Goal: Register for event/course

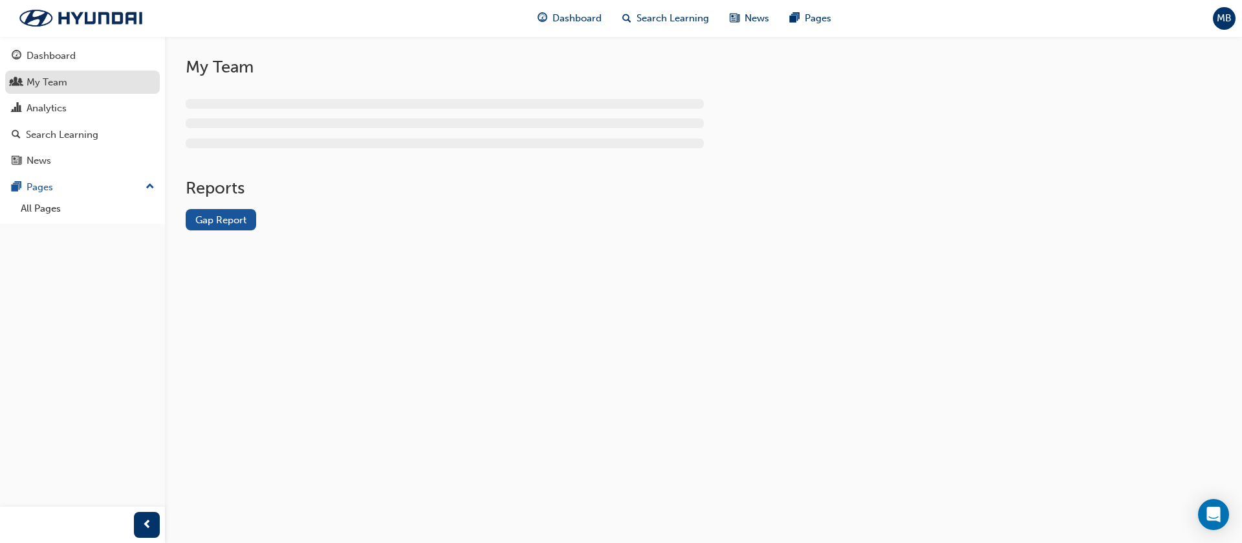
click at [45, 85] on div "My Team" at bounding box center [47, 82] width 41 height 15
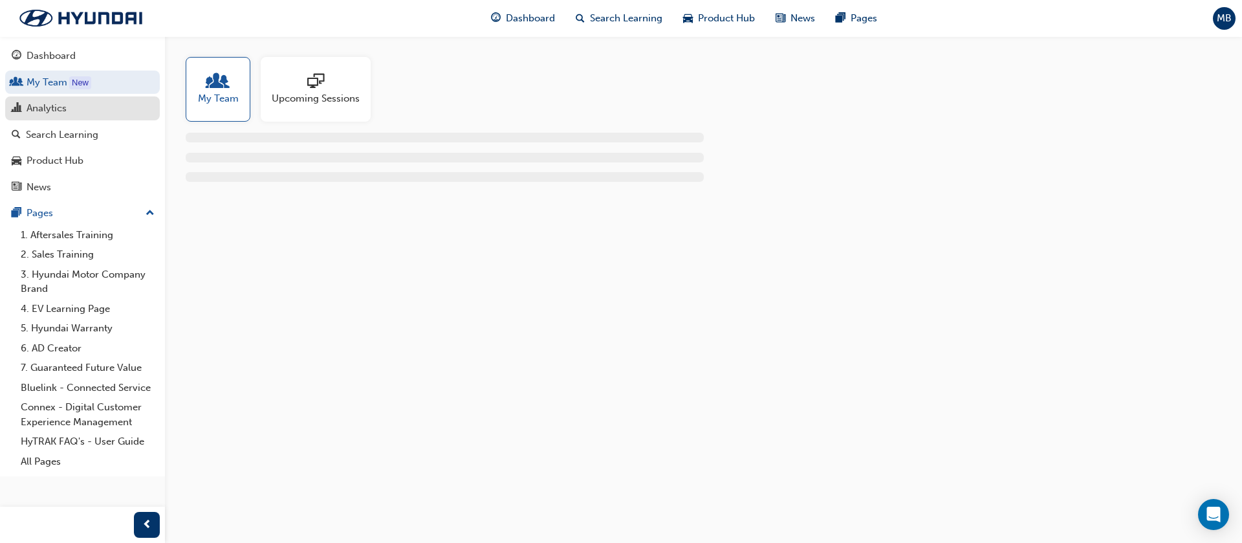
click at [25, 115] on div "Analytics" at bounding box center [83, 108] width 142 height 16
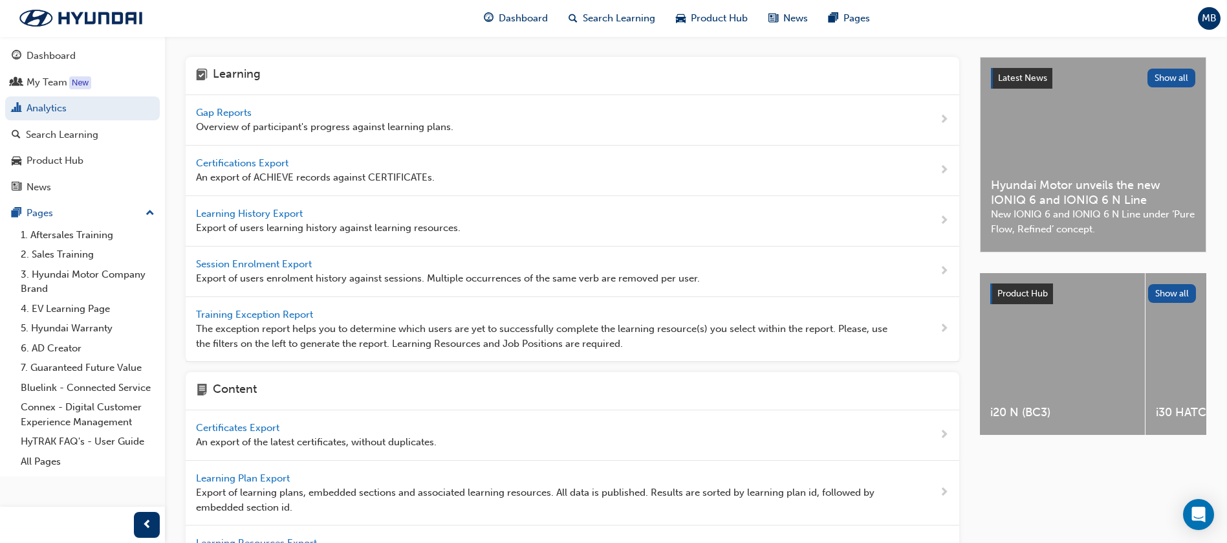
click at [198, 115] on span "Gap Reports" at bounding box center [225, 113] width 58 height 12
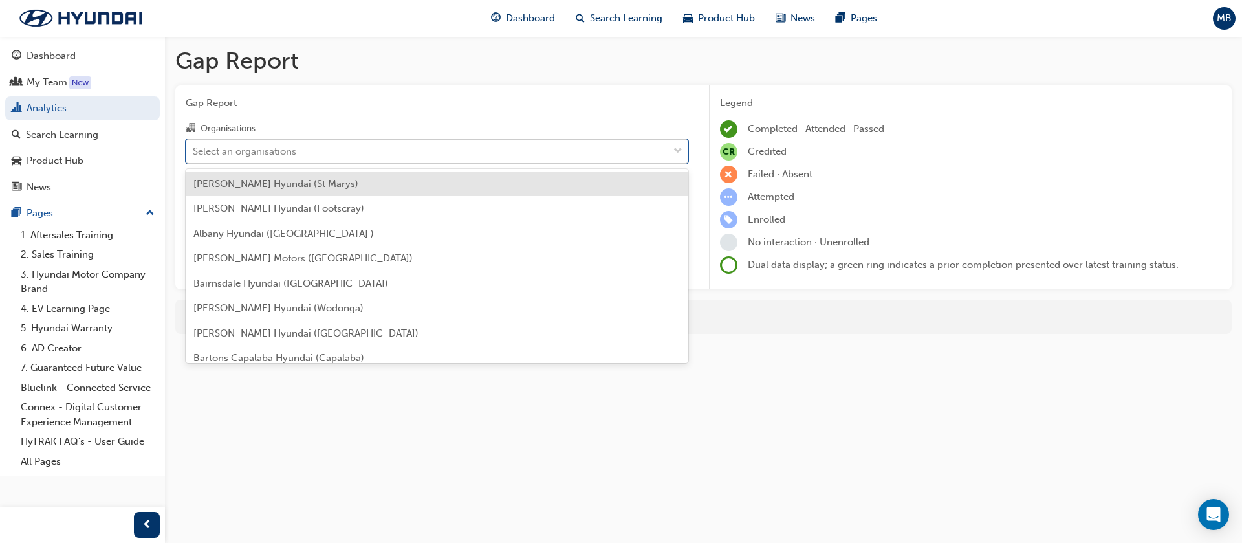
drag, startPoint x: 318, startPoint y: 148, endPoint x: 322, endPoint y: 155, distance: 7.5
click at [322, 155] on div "Select an organisations" at bounding box center [427, 151] width 482 height 23
click at [194, 155] on input "Organisations option Adrian Brien Hyundai (St Marys) focused, 1 of 182. 182 res…" at bounding box center [193, 150] width 1 height 11
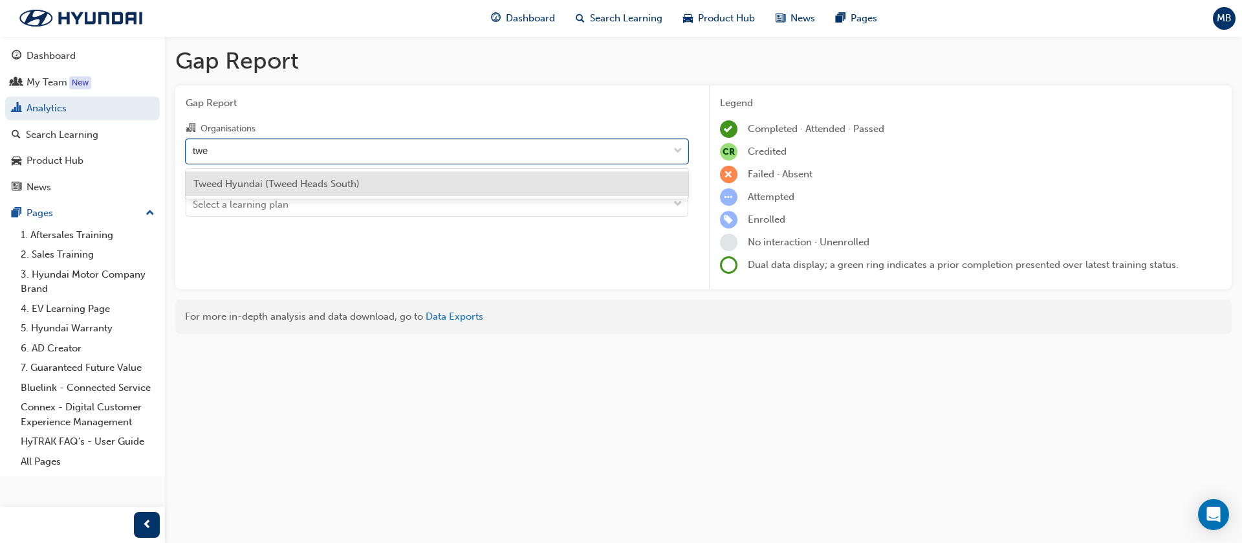
type input "twee"
click at [441, 186] on div "Tweed Hyundai (Tweed Heads South)" at bounding box center [437, 183] width 503 height 25
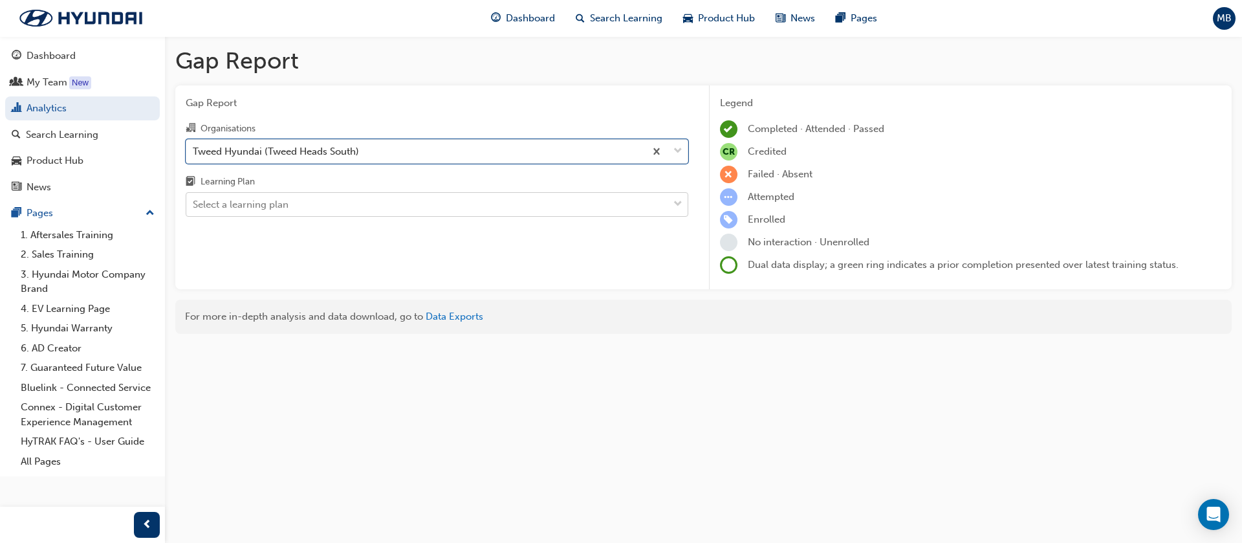
click at [386, 208] on div "Select a learning plan" at bounding box center [427, 204] width 482 height 23
click at [194, 208] on input "Learning Plan Select a learning plan" at bounding box center [193, 204] width 1 height 11
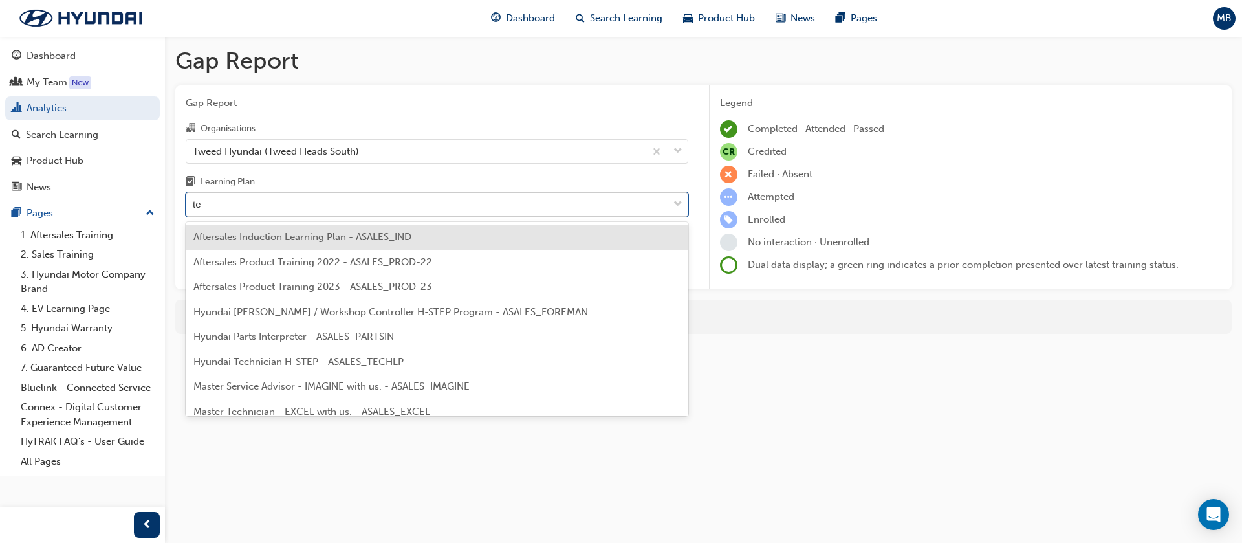
type input "tec"
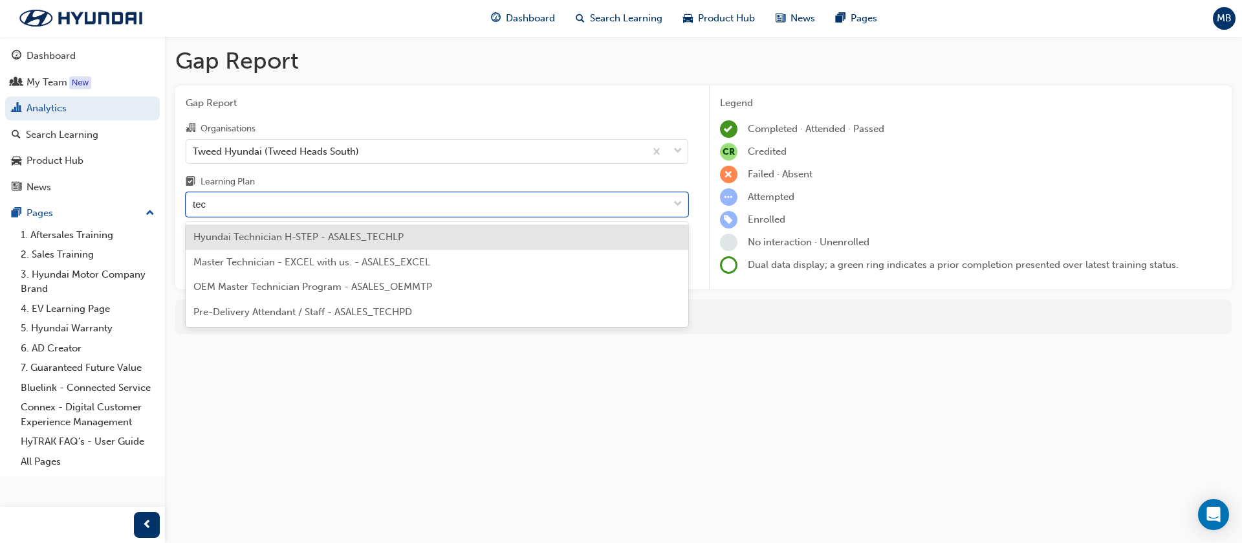
click at [375, 234] on span "Hyundai Technician H-STEP - ASALES_TECHLP" at bounding box center [298, 237] width 210 height 12
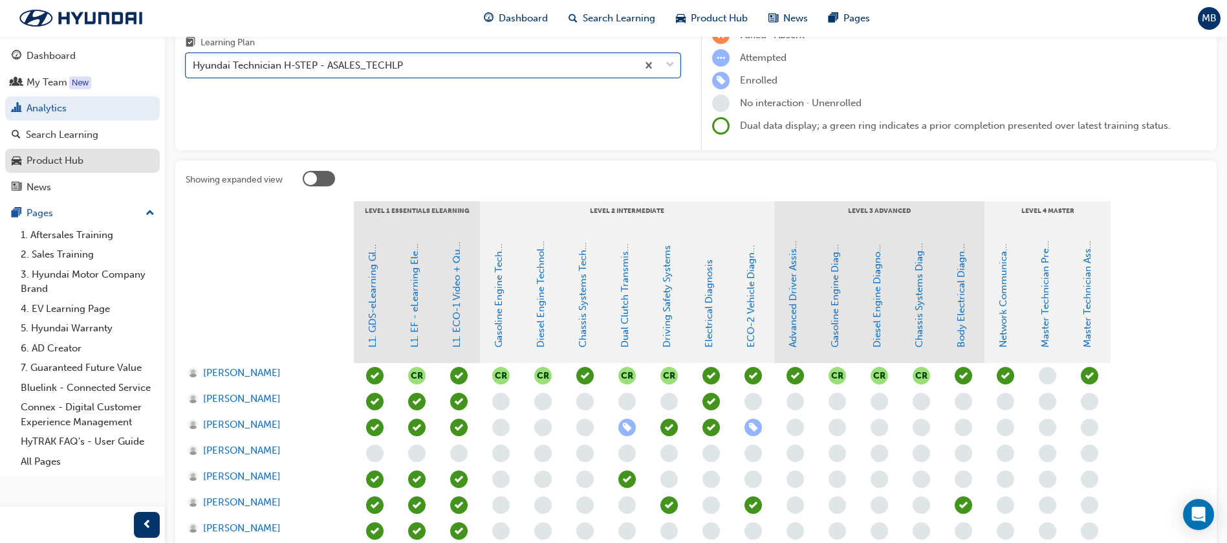
scroll to position [69, 0]
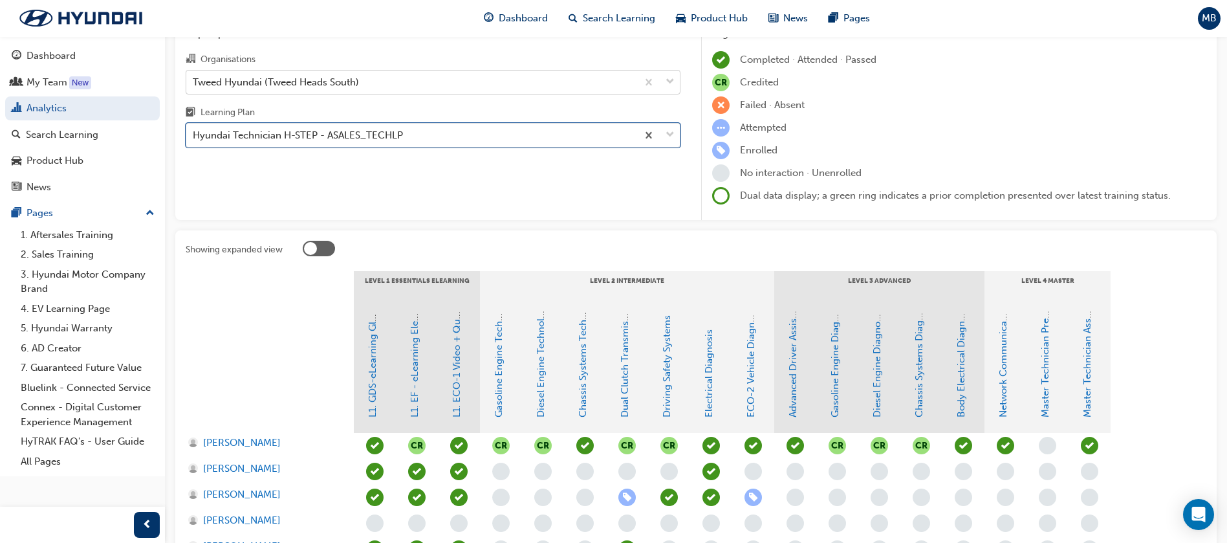
click at [278, 77] on div "Tweed Hyundai (Tweed Heads South)" at bounding box center [276, 81] width 166 height 15
click at [194, 77] on input "Organisations Tweed Hyundai (Tweed Heads South)" at bounding box center [193, 81] width 1 height 11
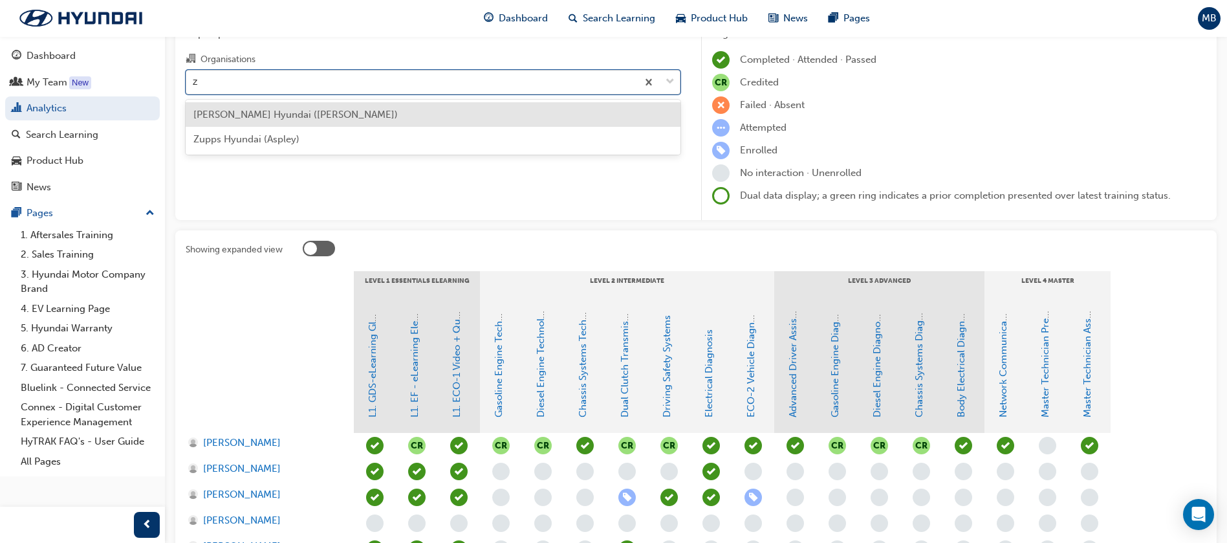
scroll to position [0, 0]
type input "zu"
click at [283, 109] on span "Zupps Hyundai (Aspley)" at bounding box center [246, 115] width 106 height 12
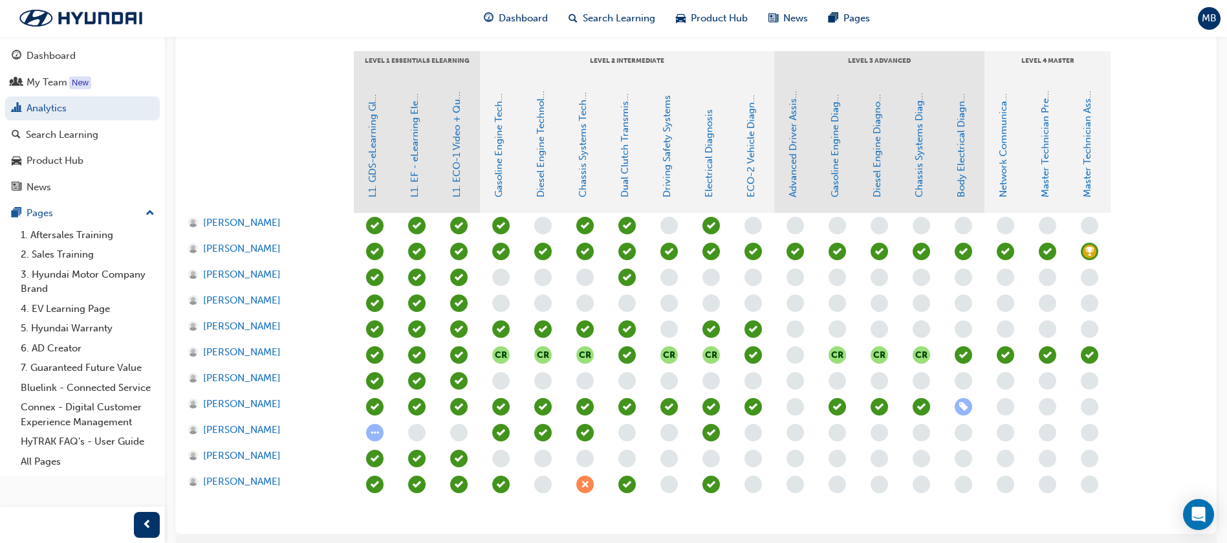
scroll to position [291, 0]
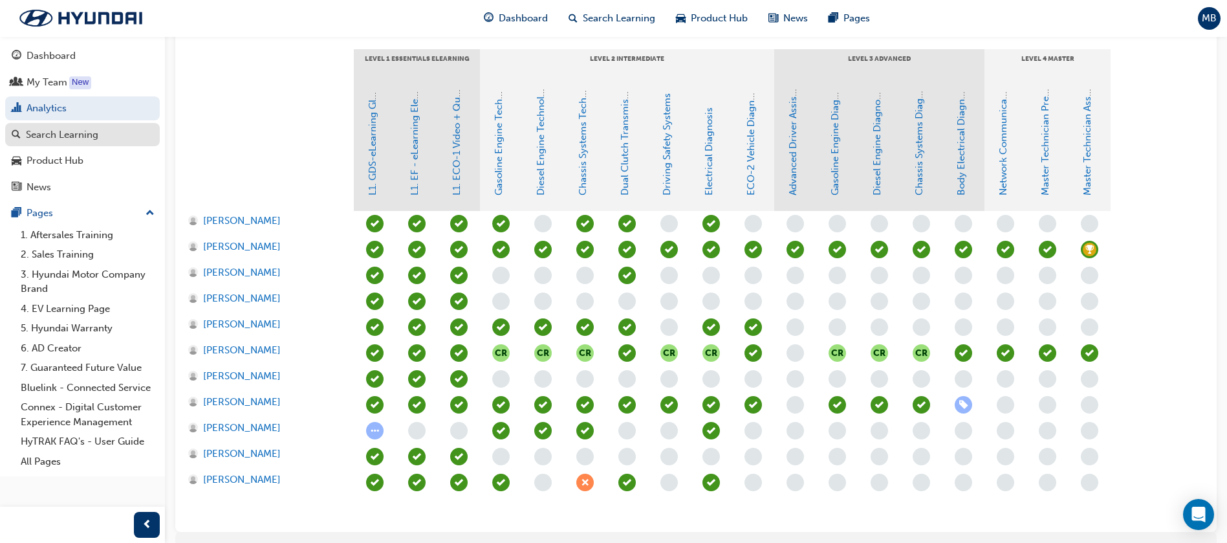
click at [84, 135] on div "Search Learning" at bounding box center [62, 134] width 72 height 15
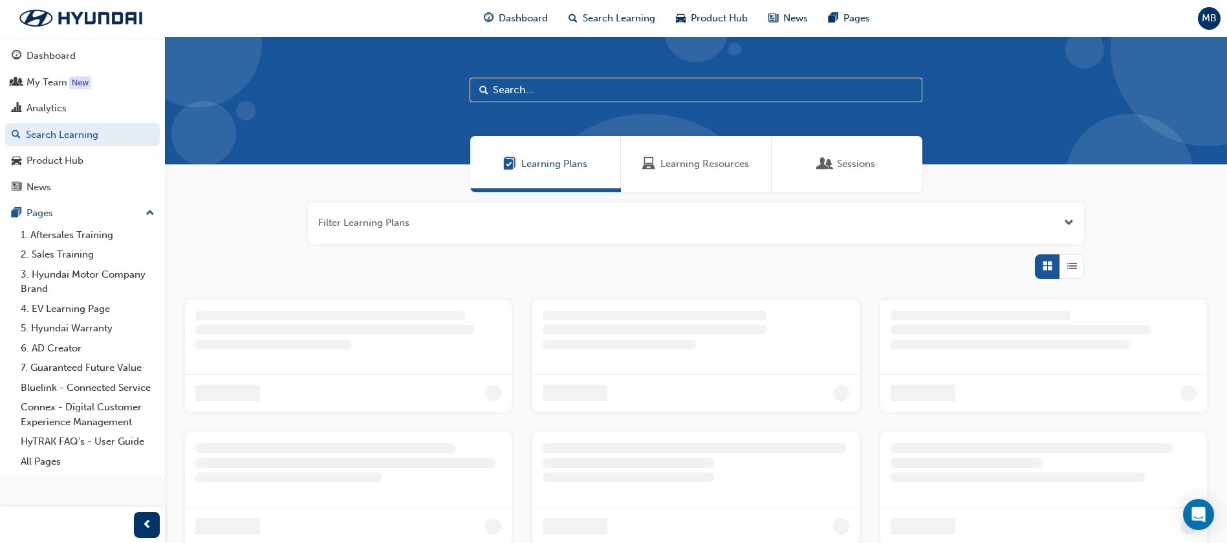
click at [619, 94] on input "text" at bounding box center [696, 90] width 453 height 25
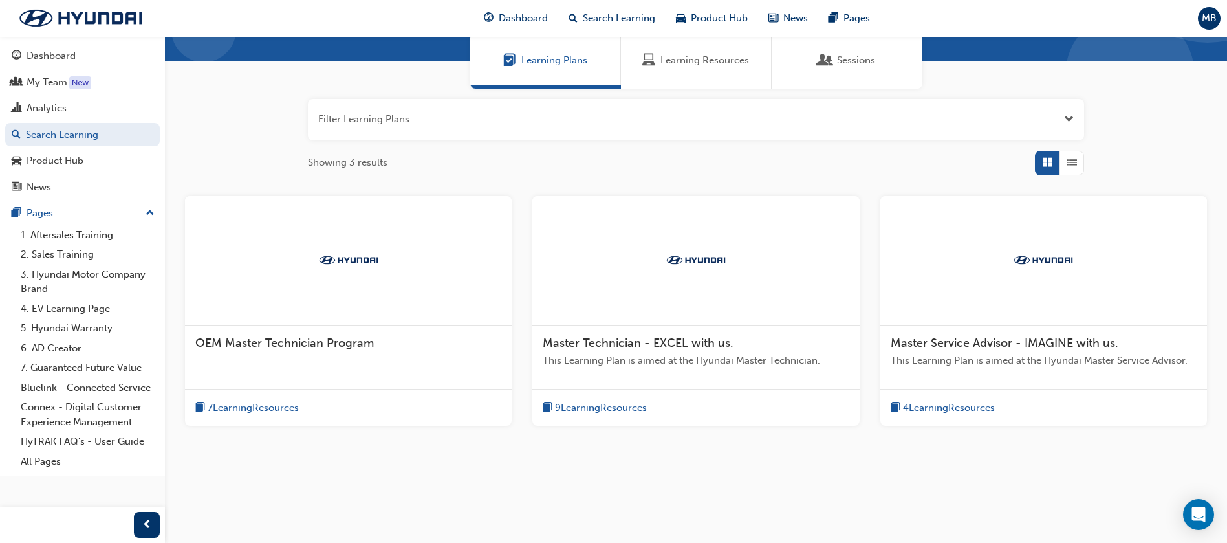
scroll to position [112, 0]
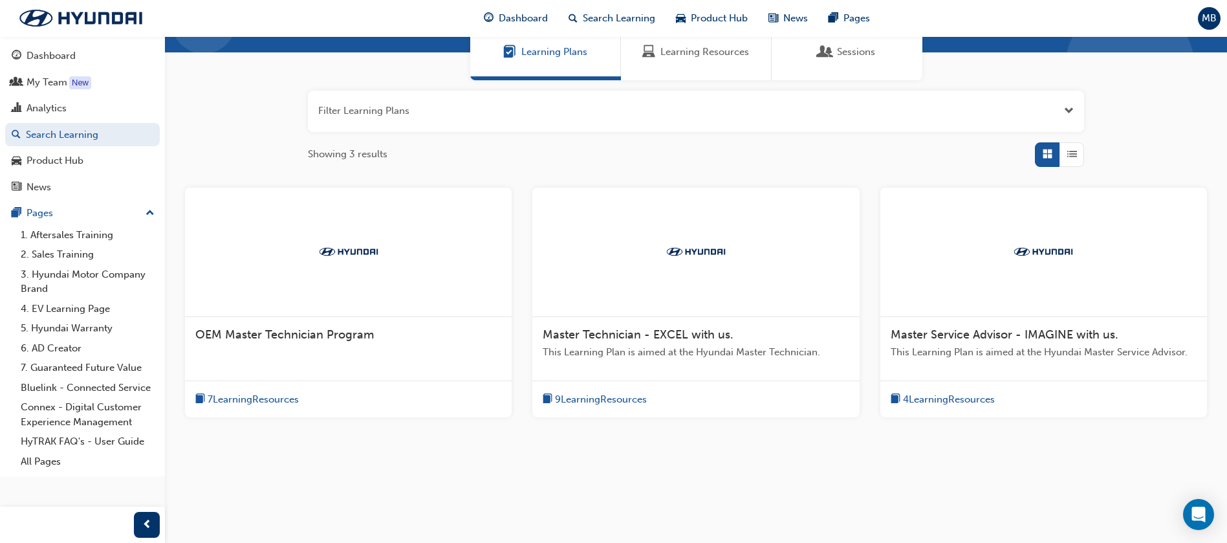
type input "master"
click at [607, 336] on span "Master Technician - EXCEL with us." at bounding box center [638, 334] width 191 height 14
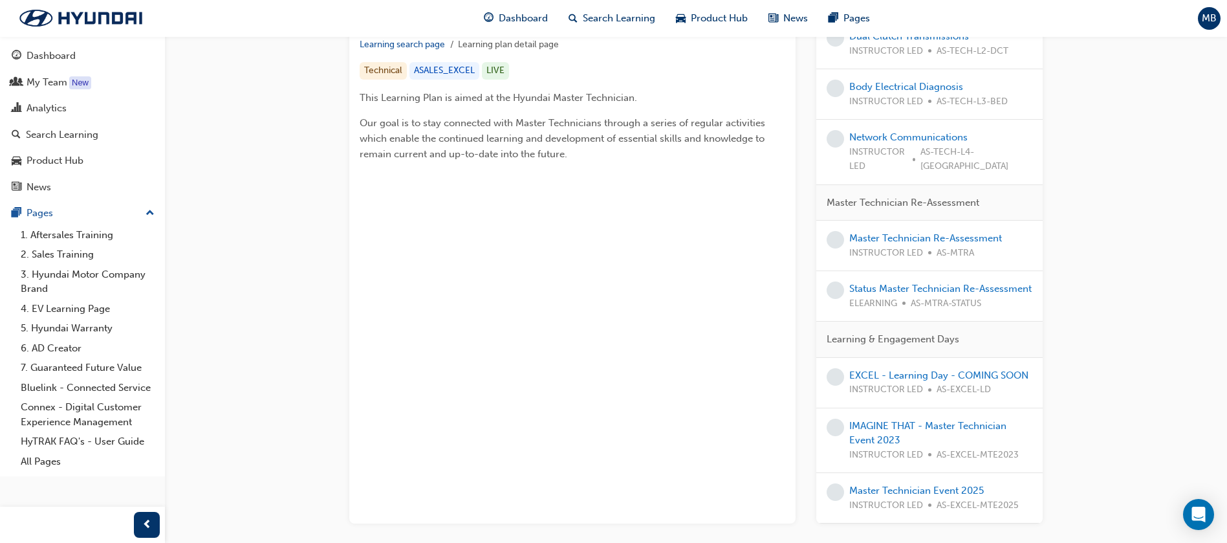
scroll to position [291, 0]
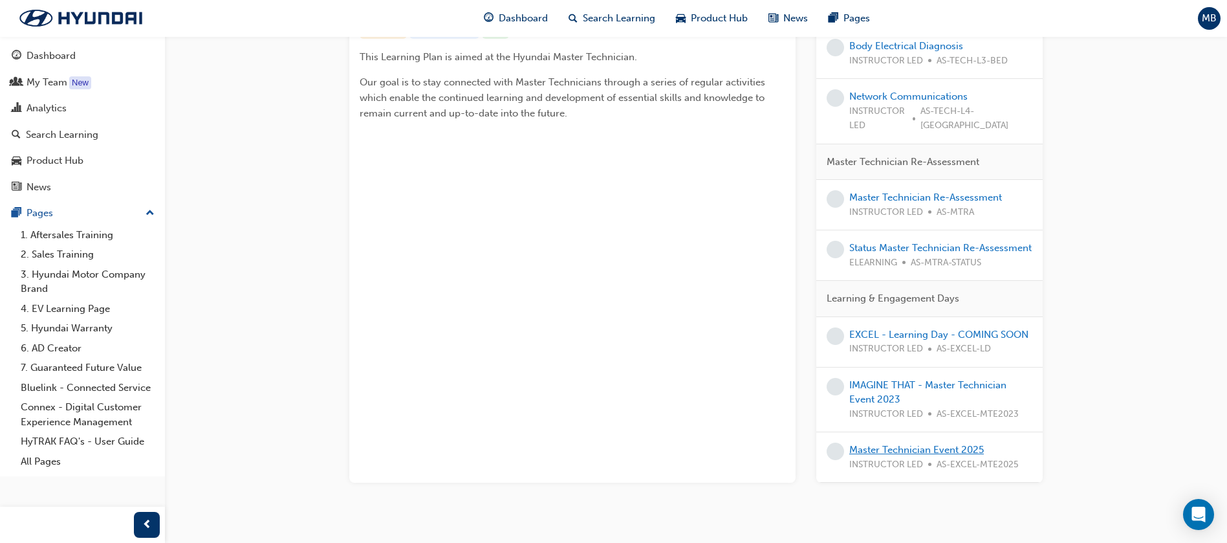
click at [903, 444] on link "Master Technician Event 2025" at bounding box center [917, 450] width 135 height 12
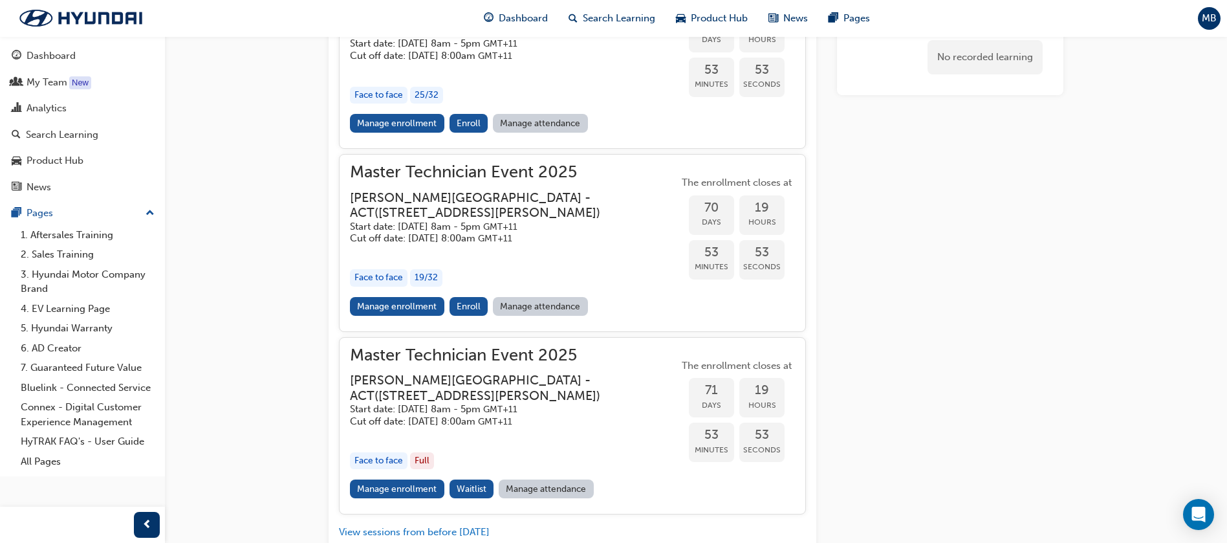
scroll to position [1499, 0]
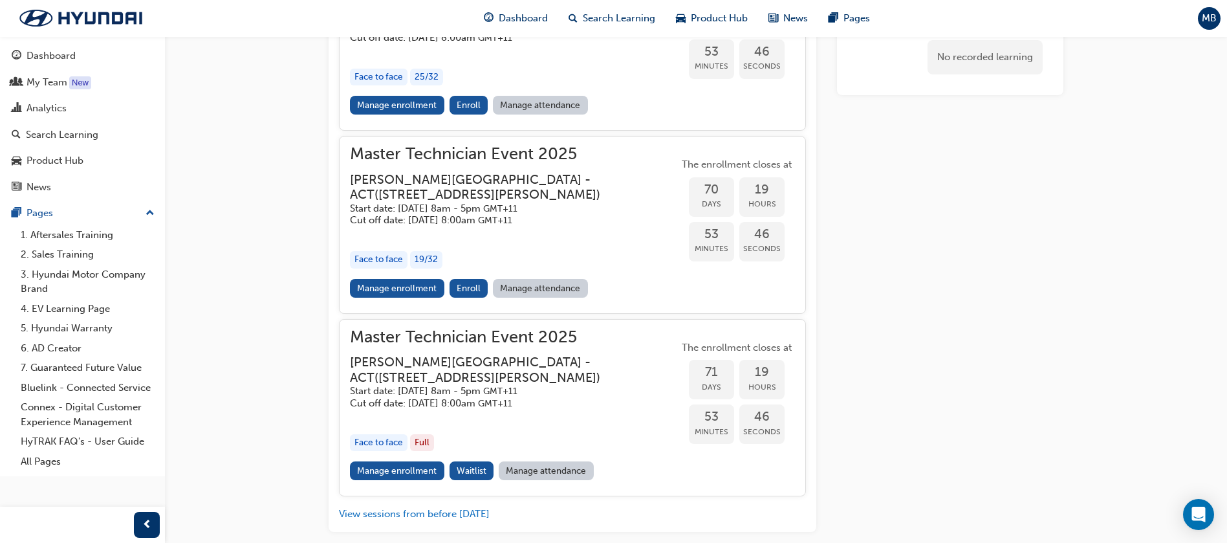
click at [375, 86] on div "Face to face" at bounding box center [379, 77] width 58 height 17
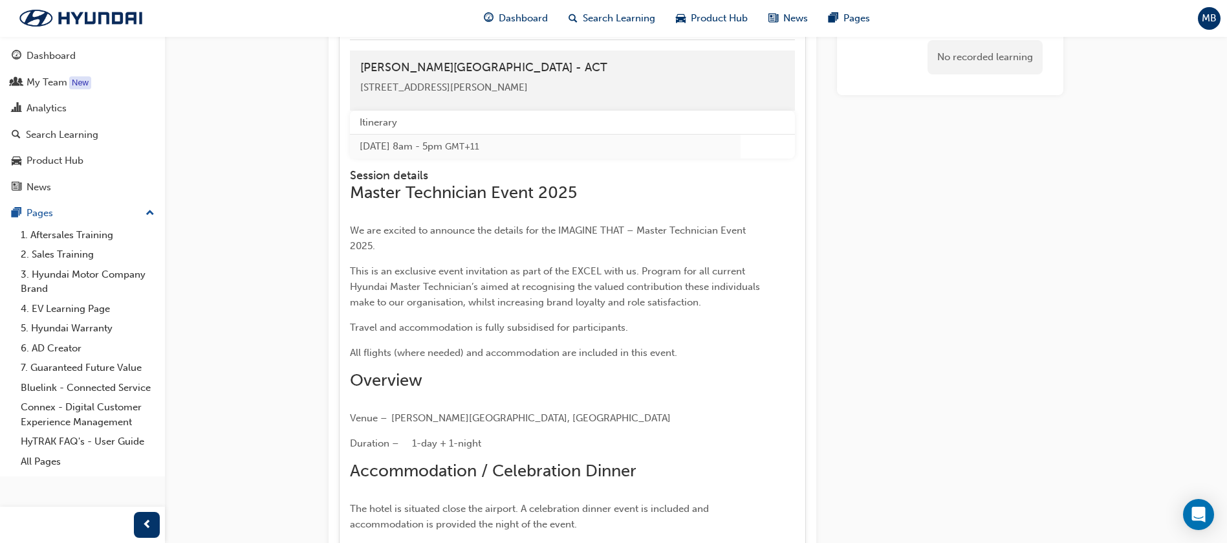
scroll to position [1596, 0]
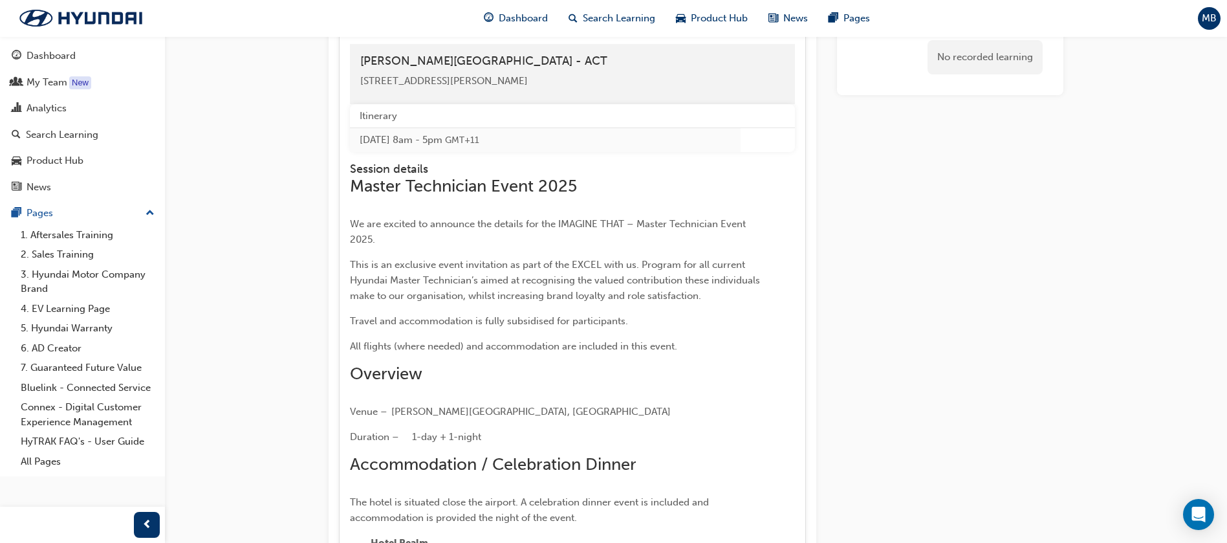
click at [390, 17] on link "Manage enrollment" at bounding box center [397, 8] width 94 height 19
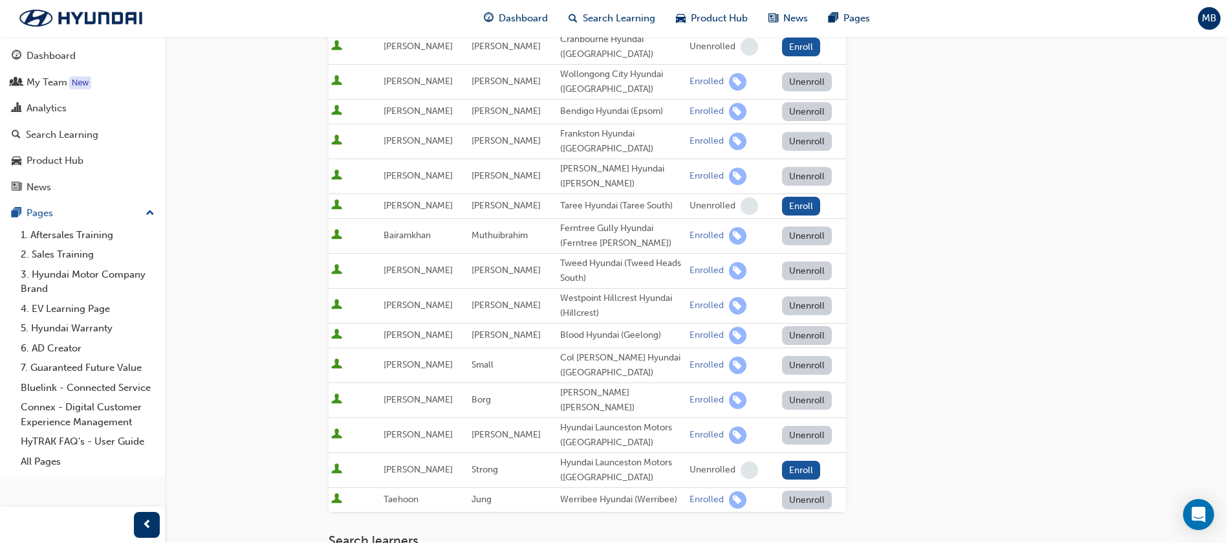
scroll to position [776, 0]
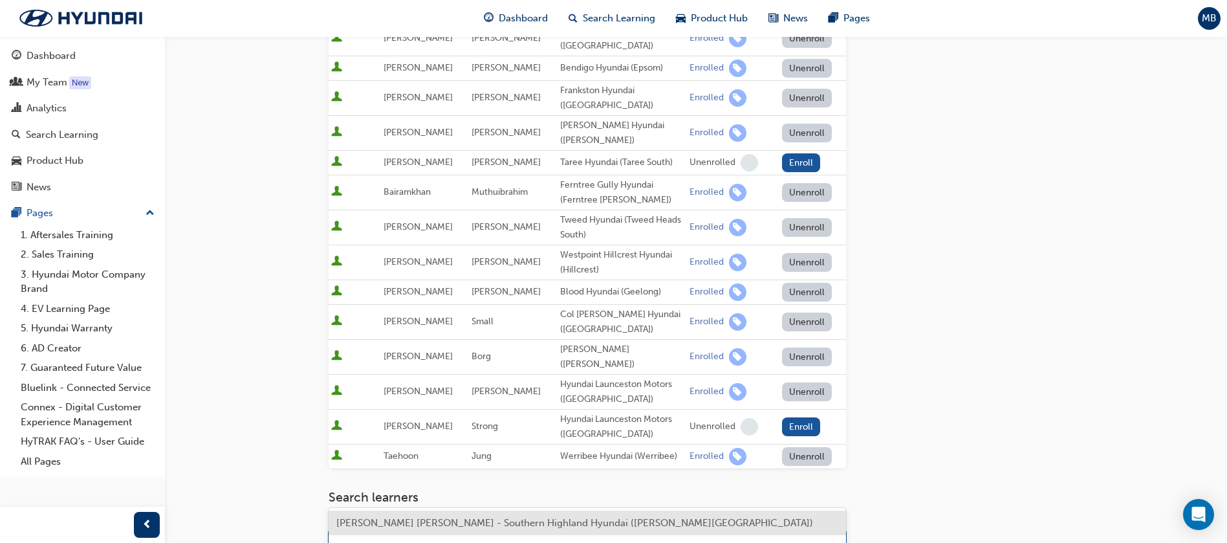
type input "bell"
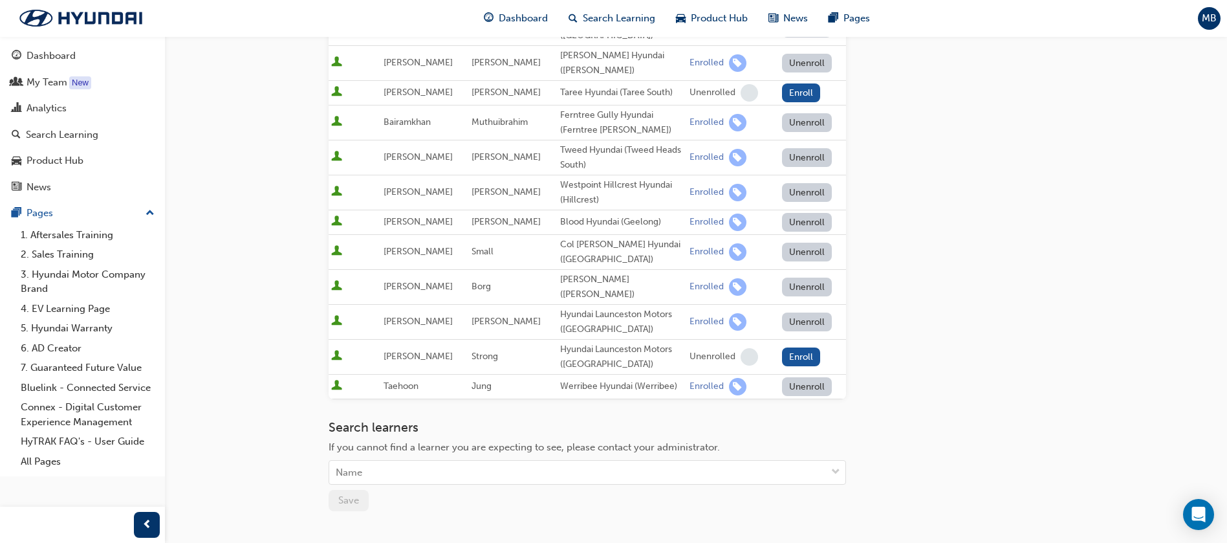
scroll to position [956, 0]
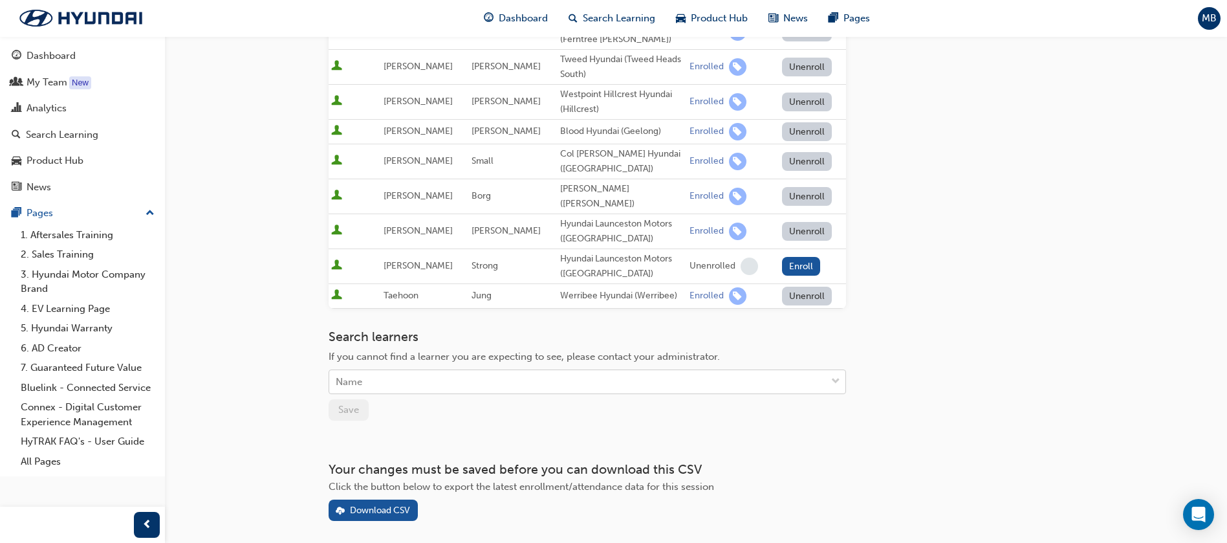
click at [377, 371] on div "Name" at bounding box center [577, 382] width 497 height 23
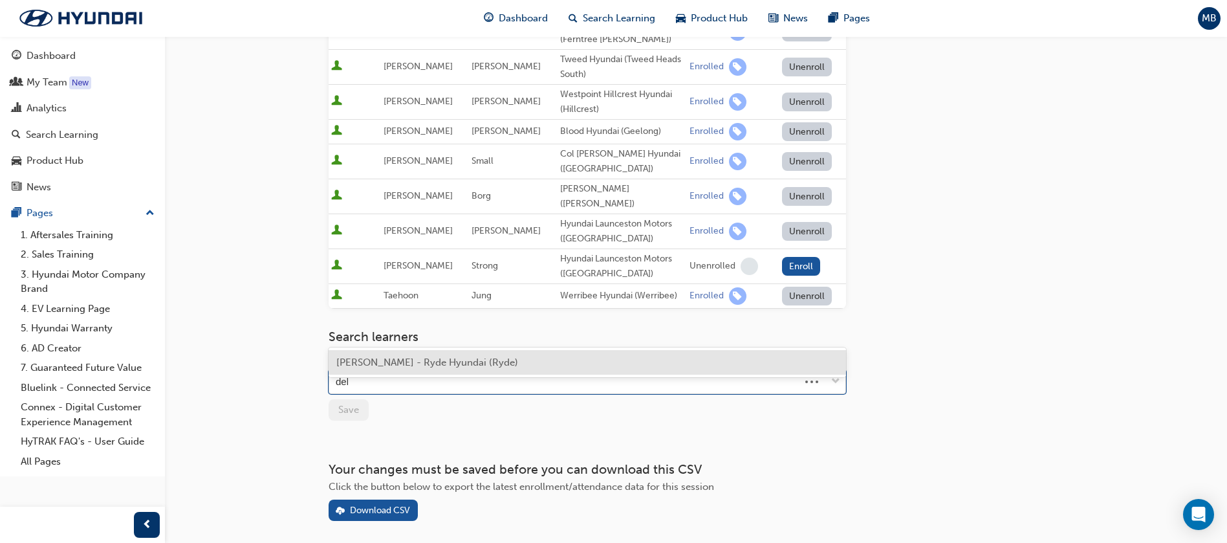
type input "dell"
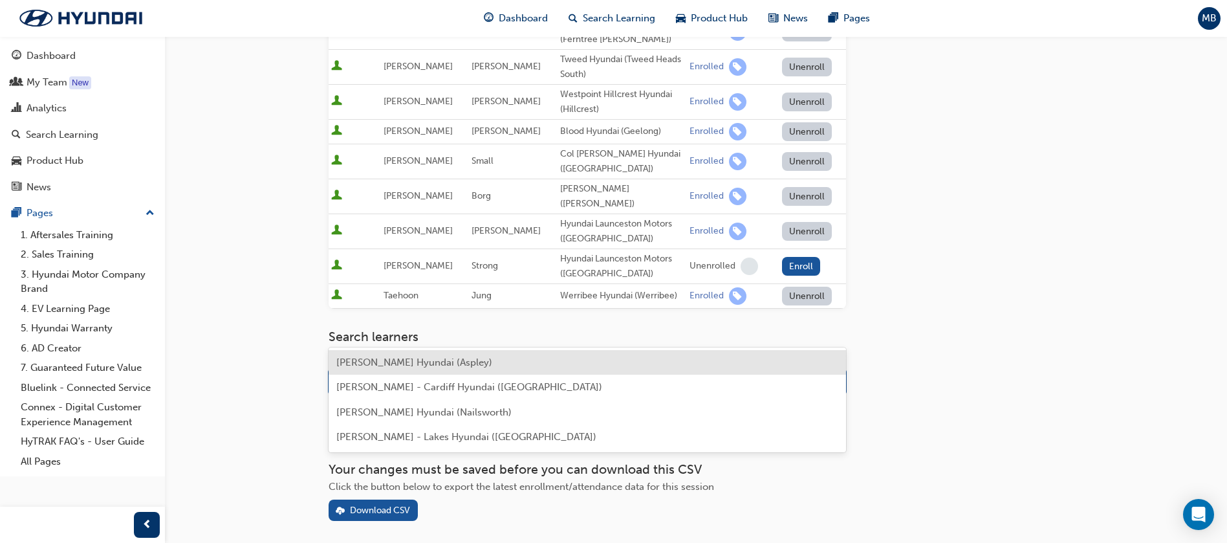
click at [388, 358] on span "Graham Dell - Zupps Hyundai (Aspley)" at bounding box center [414, 363] width 156 height 12
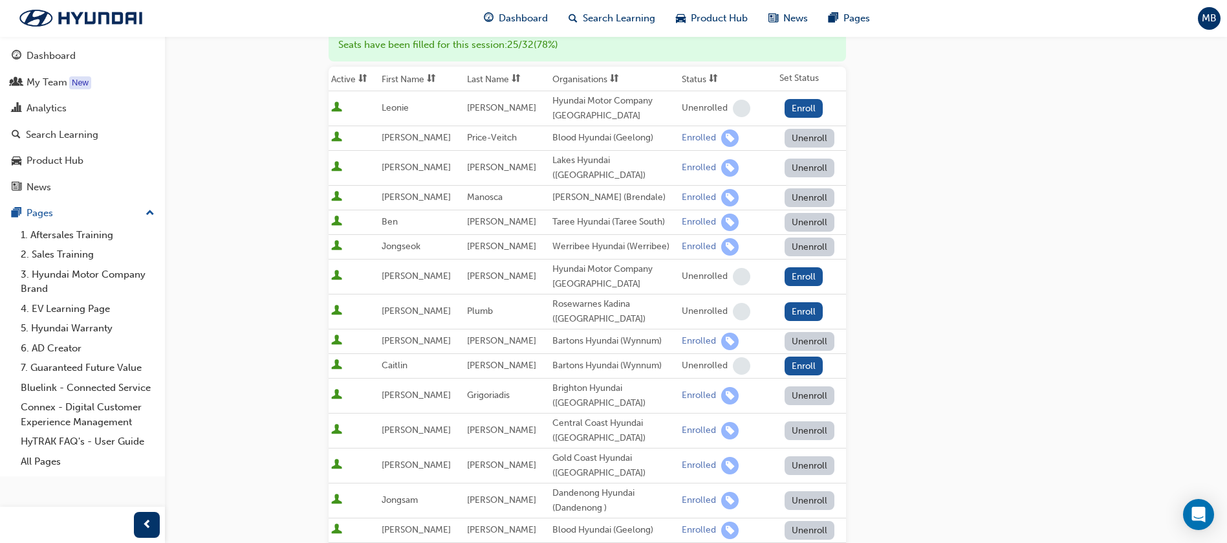
scroll to position [0, 0]
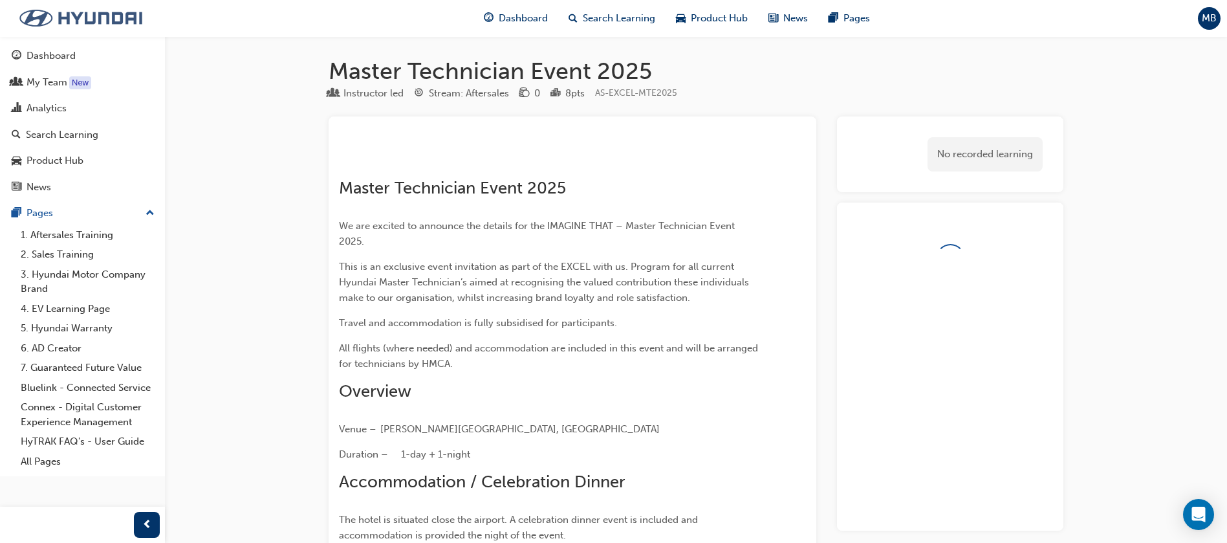
scroll to position [1596, 0]
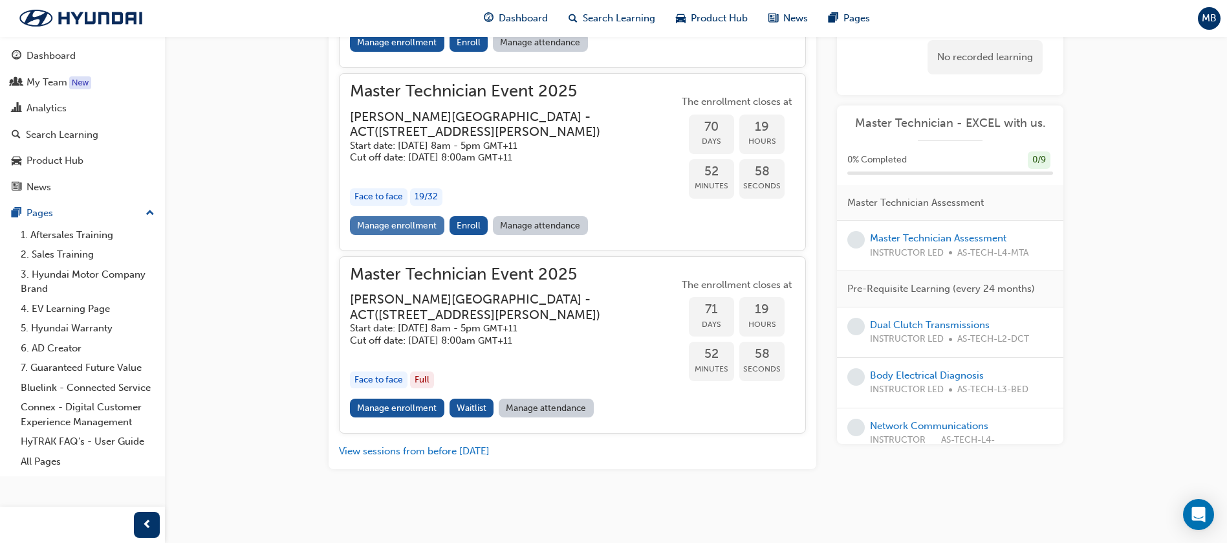
click at [382, 235] on link "Manage enrollment" at bounding box center [397, 225] width 94 height 19
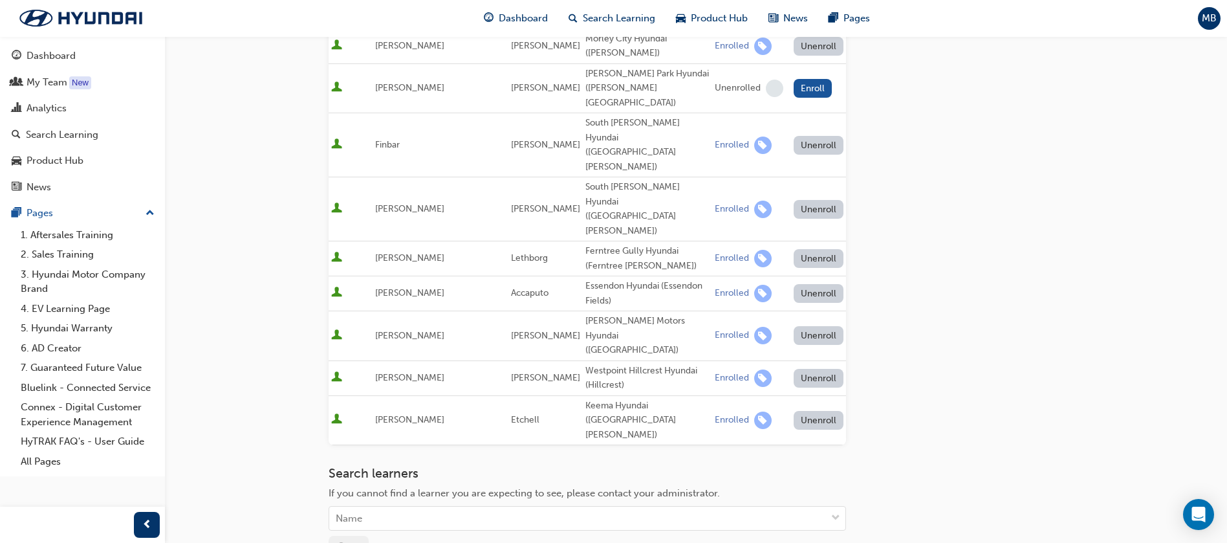
scroll to position [860, 0]
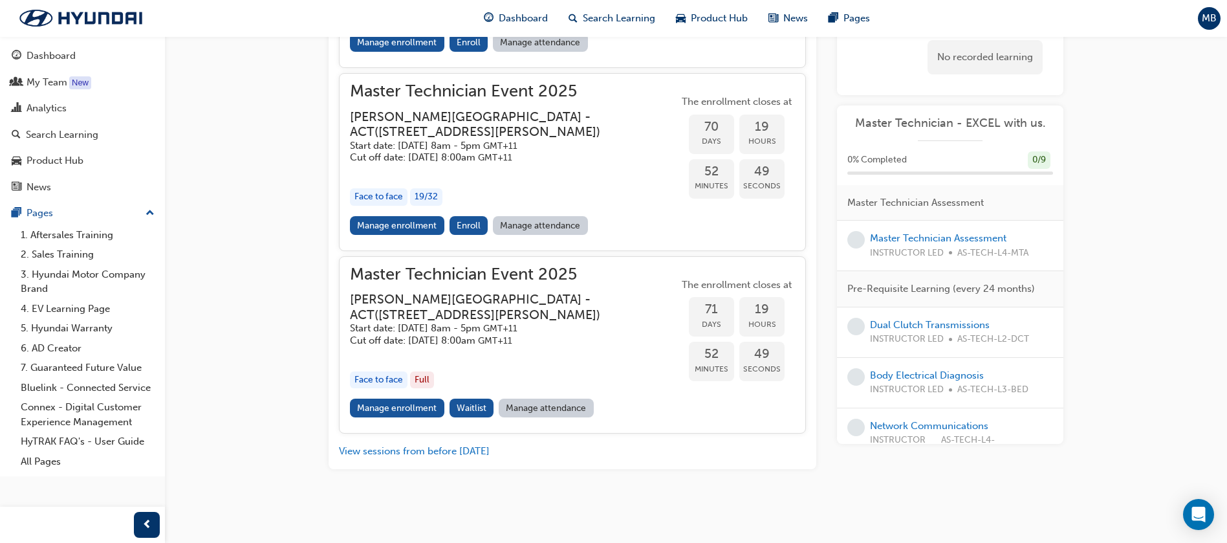
scroll to position [1768, 0]
click at [382, 406] on link "Manage enrollment" at bounding box center [397, 408] width 94 height 19
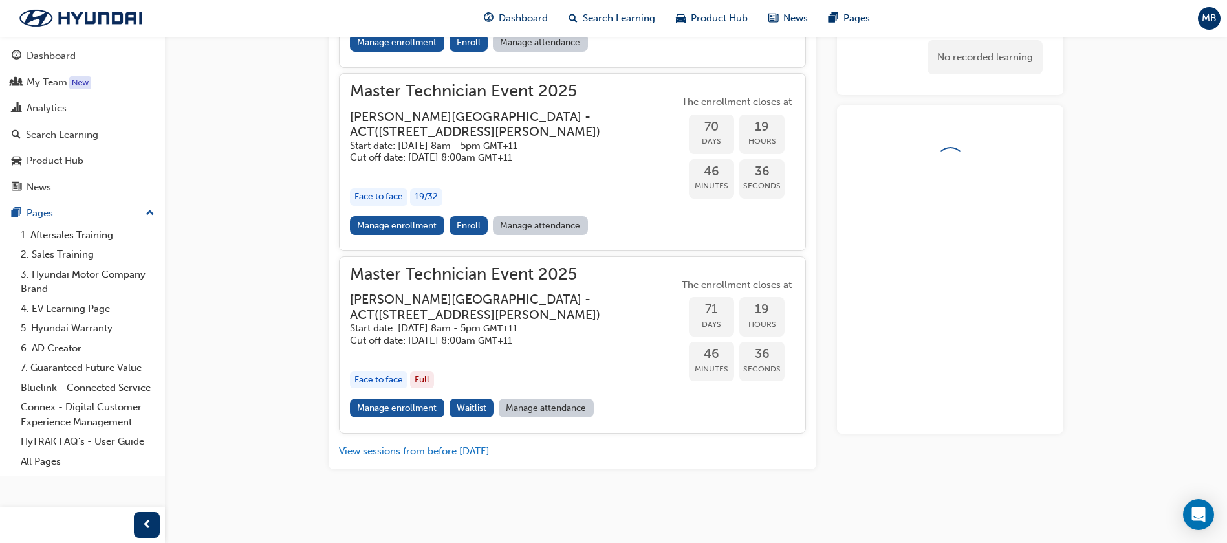
scroll to position [1671, 0]
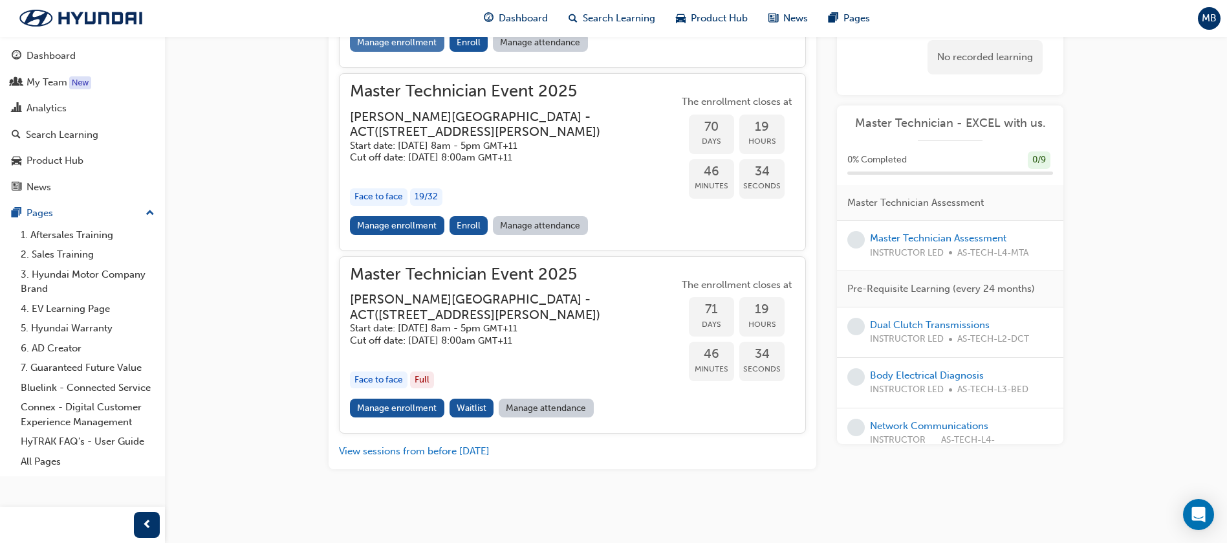
click at [382, 52] on link "Manage enrollment" at bounding box center [397, 42] width 94 height 19
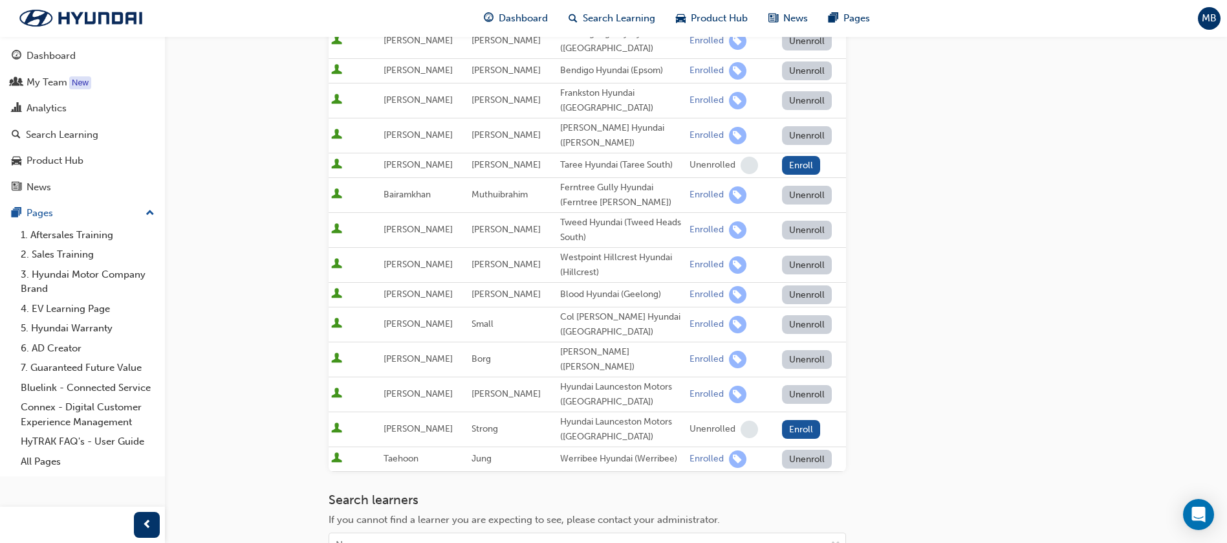
scroll to position [956, 0]
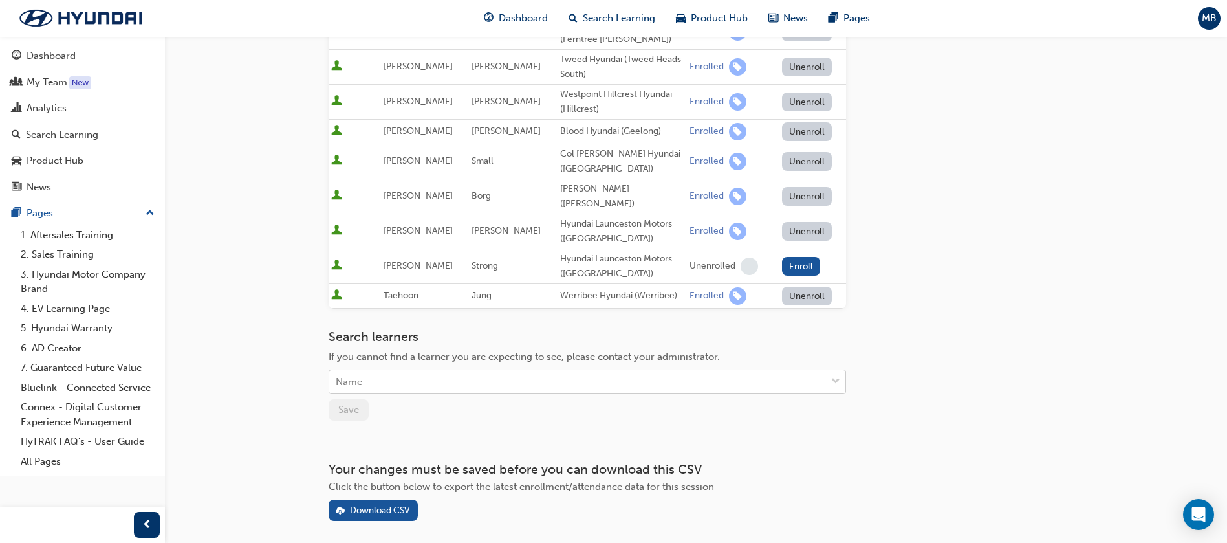
click at [390, 371] on div "Name" at bounding box center [577, 382] width 497 height 23
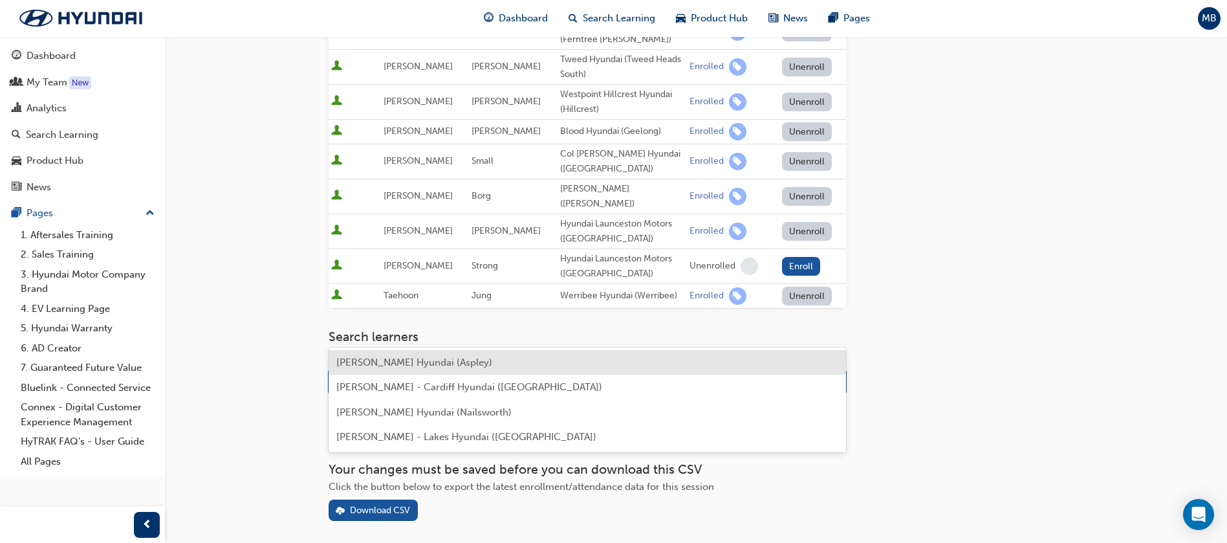
click at [403, 350] on div "Graham Dell - Zupps Hyundai (Aspley)" at bounding box center [588, 362] width 518 height 25
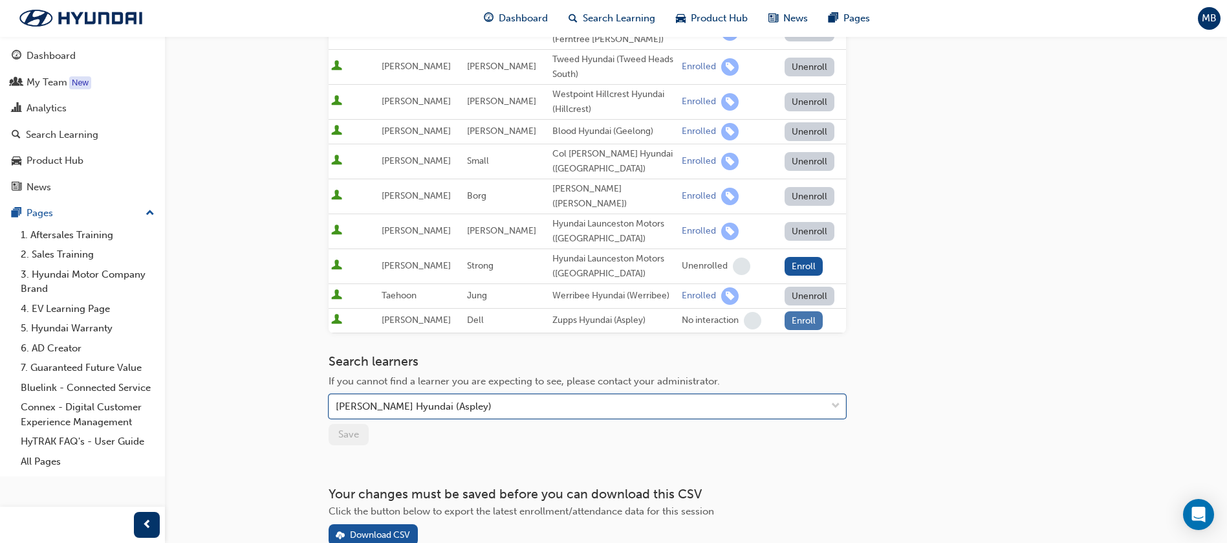
click at [794, 311] on button "Enroll" at bounding box center [804, 320] width 39 height 19
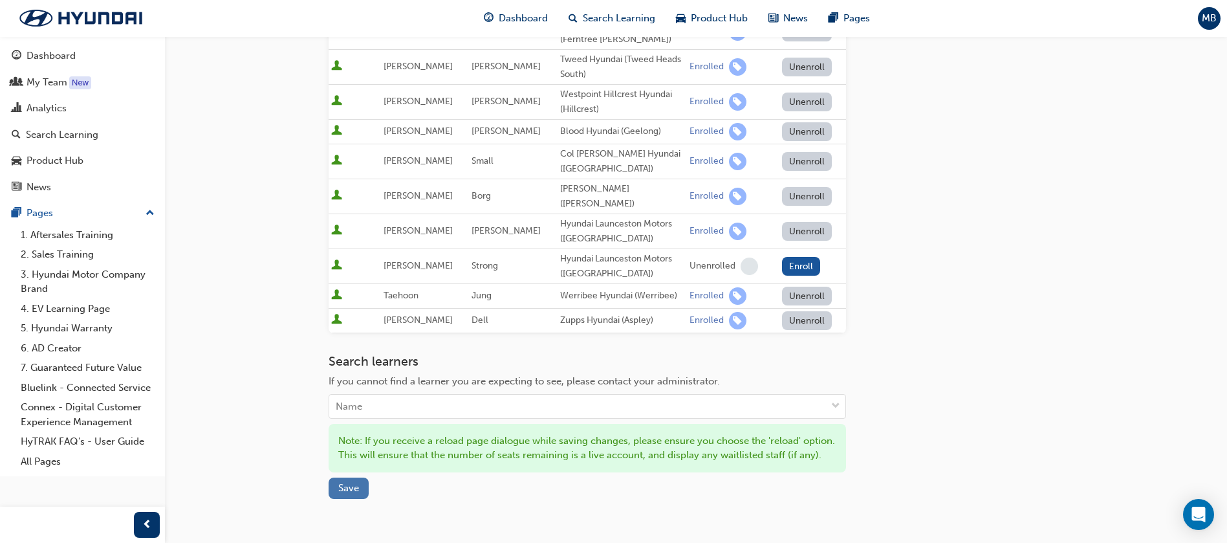
click at [349, 482] on span "Save" at bounding box center [348, 488] width 21 height 12
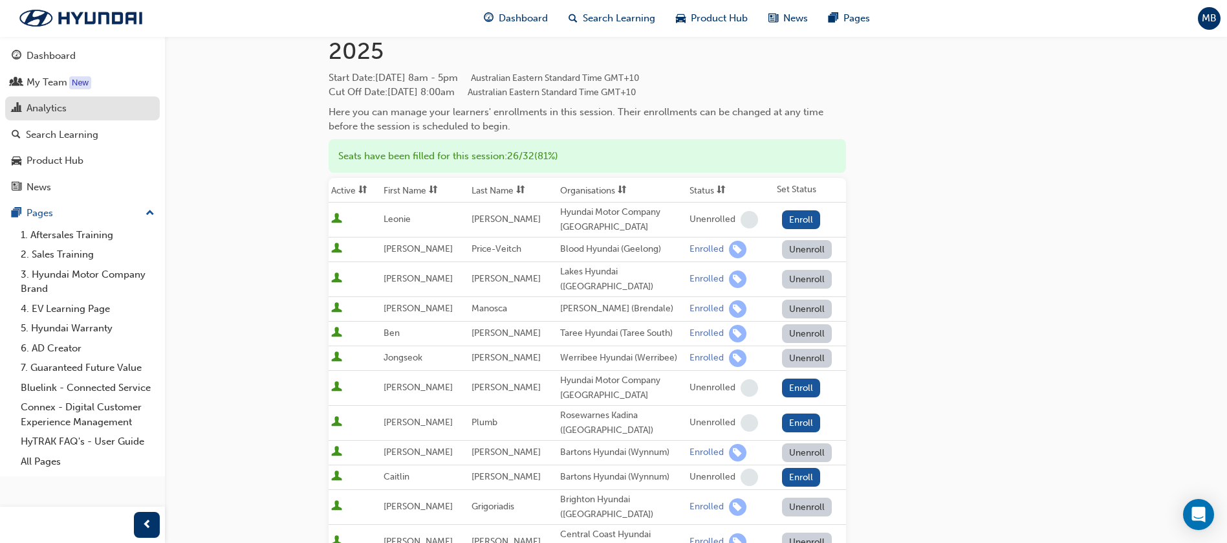
scroll to position [0, 0]
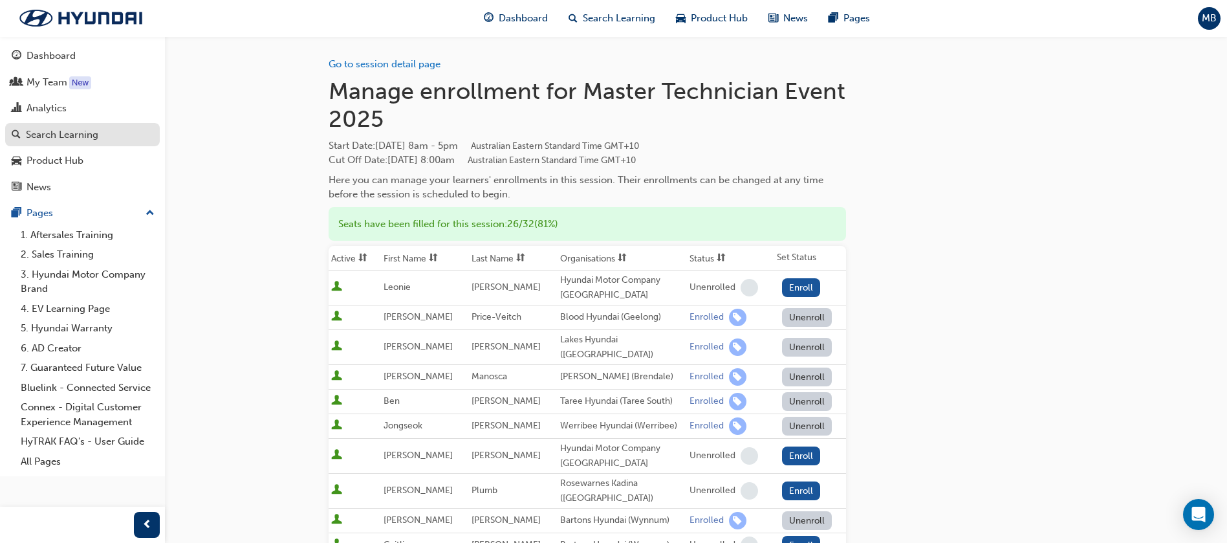
click at [52, 130] on div "Search Learning" at bounding box center [62, 134] width 72 height 15
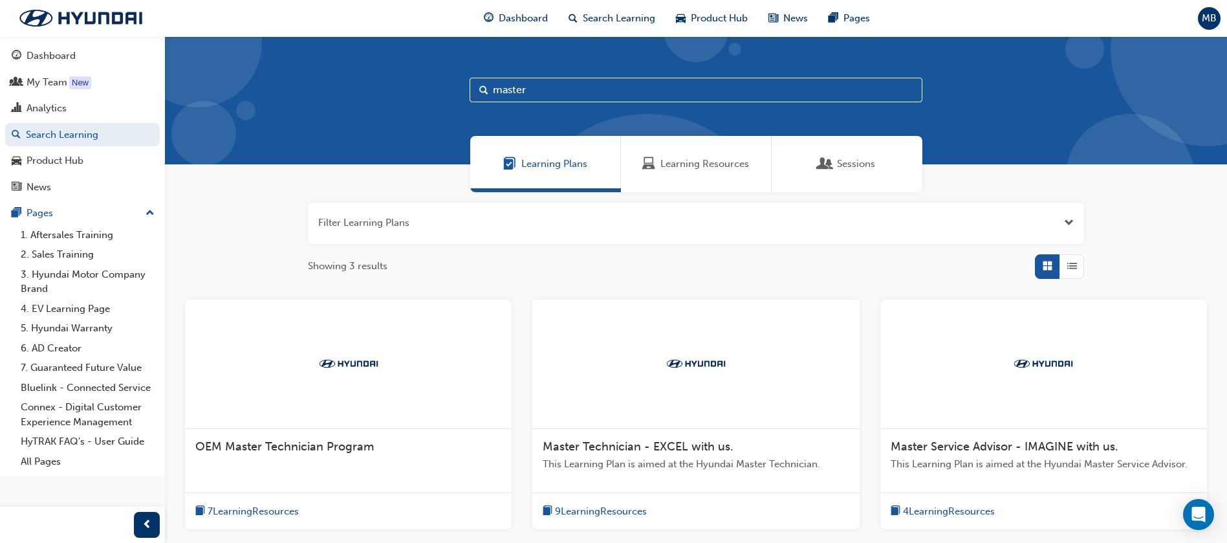
click at [644, 83] on input "master" at bounding box center [696, 90] width 453 height 25
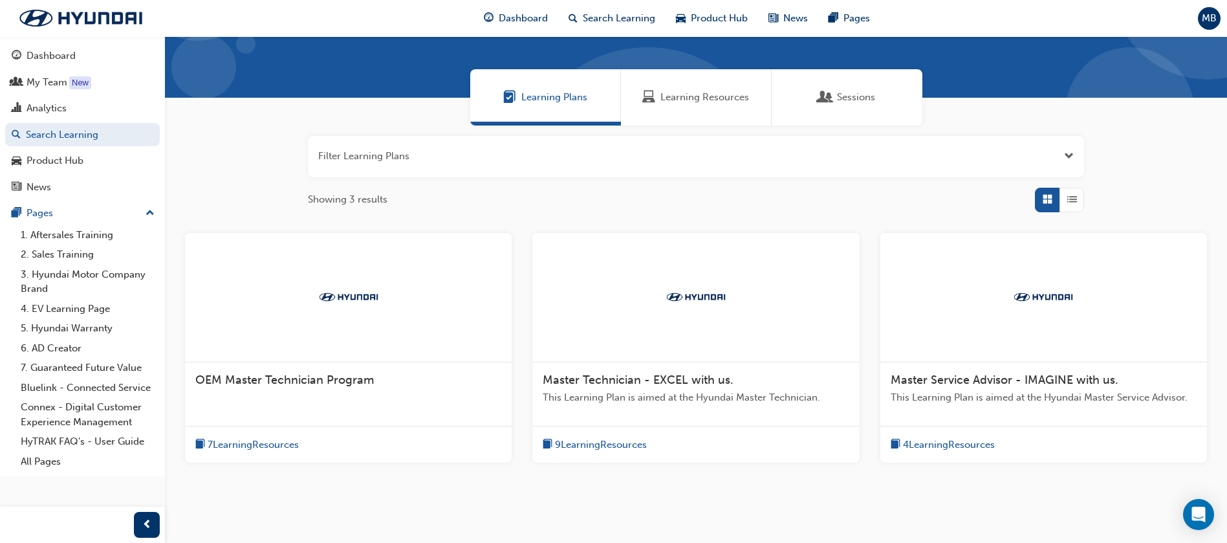
scroll to position [97, 0]
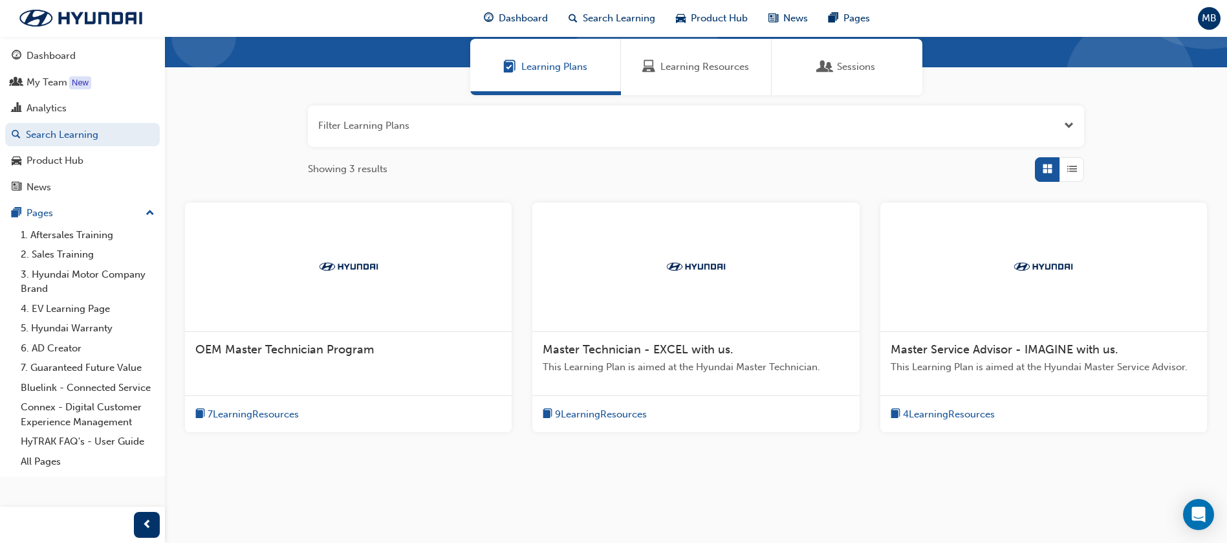
click at [953, 413] on span "4 Learning Resources" at bounding box center [949, 414] width 92 height 15
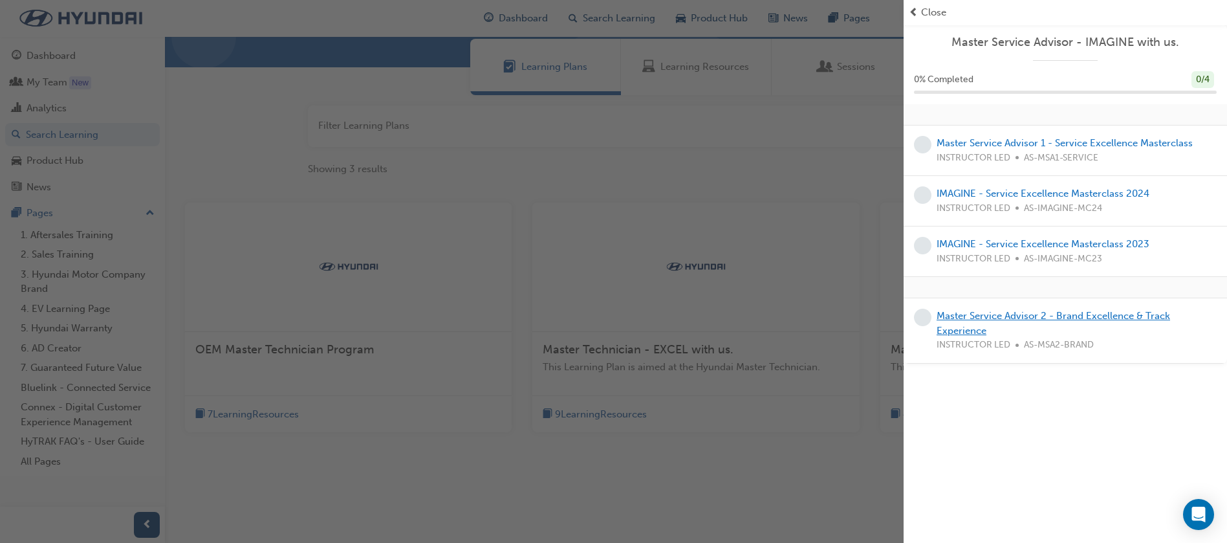
click at [1022, 318] on link "Master Service Advisor 2 - Brand Excellence & Track Experience" at bounding box center [1054, 323] width 234 height 27
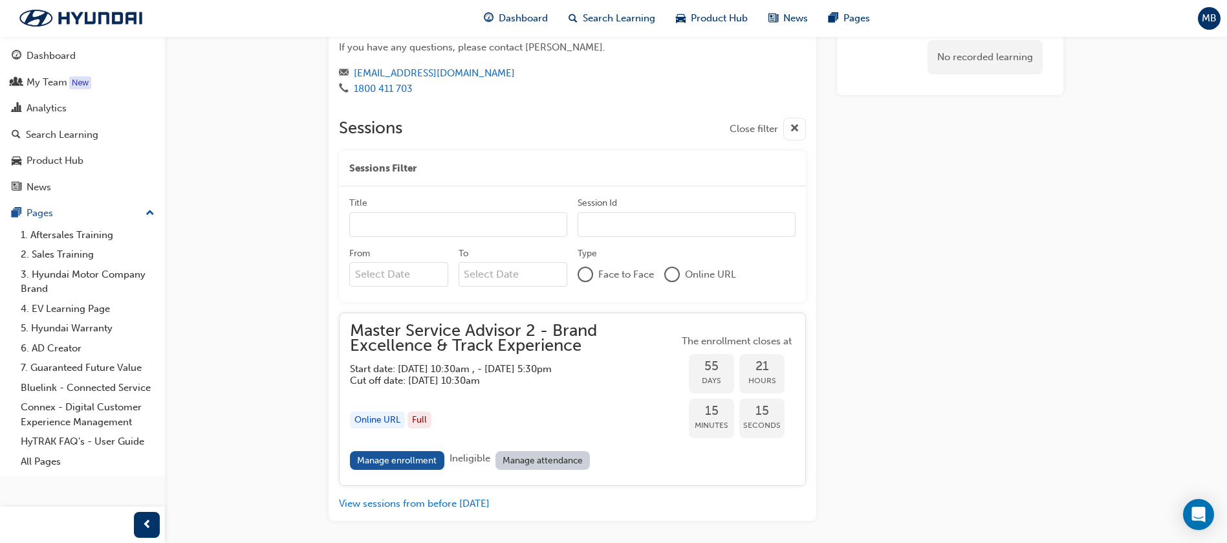
scroll to position [1103, 0]
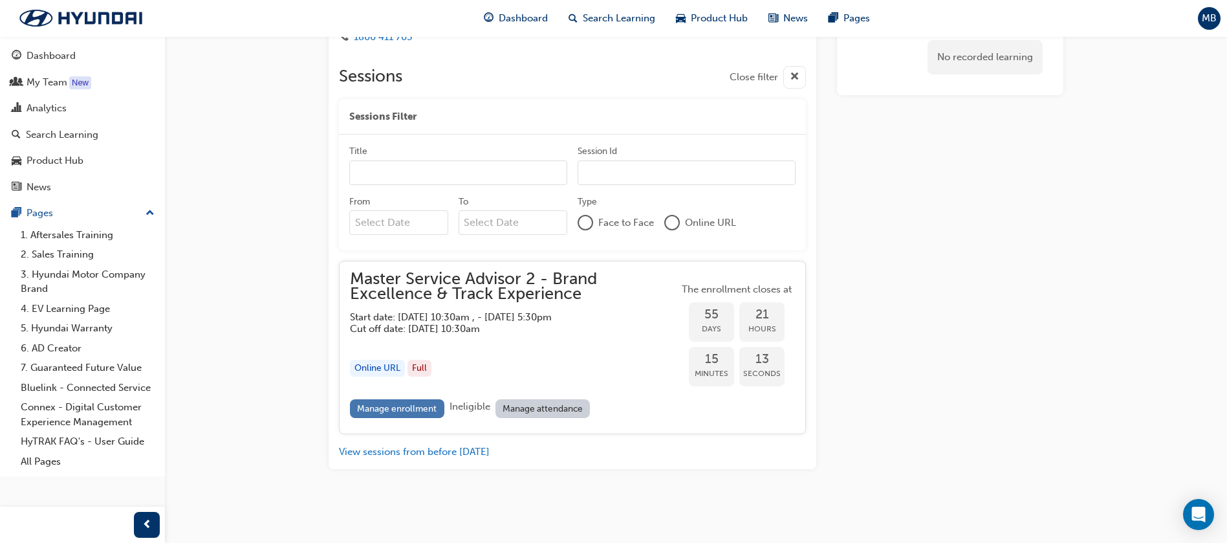
click at [388, 404] on link "Manage enrollment" at bounding box center [397, 408] width 94 height 19
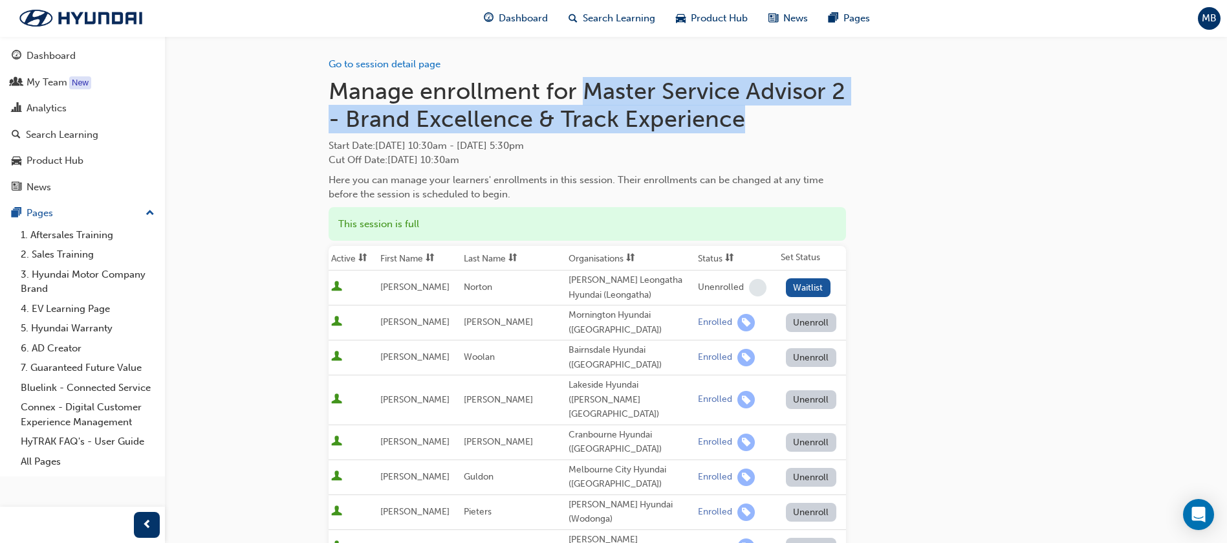
drag, startPoint x: 587, startPoint y: 93, endPoint x: 721, endPoint y: 115, distance: 136.4
click at [744, 116] on h1 "Manage enrollment for Master Service Advisor 2 - Brand Excellence & Track Exper…" at bounding box center [588, 105] width 518 height 56
copy h1 "Master Service Advisor 2 - Brand Excellence & Track Experience"
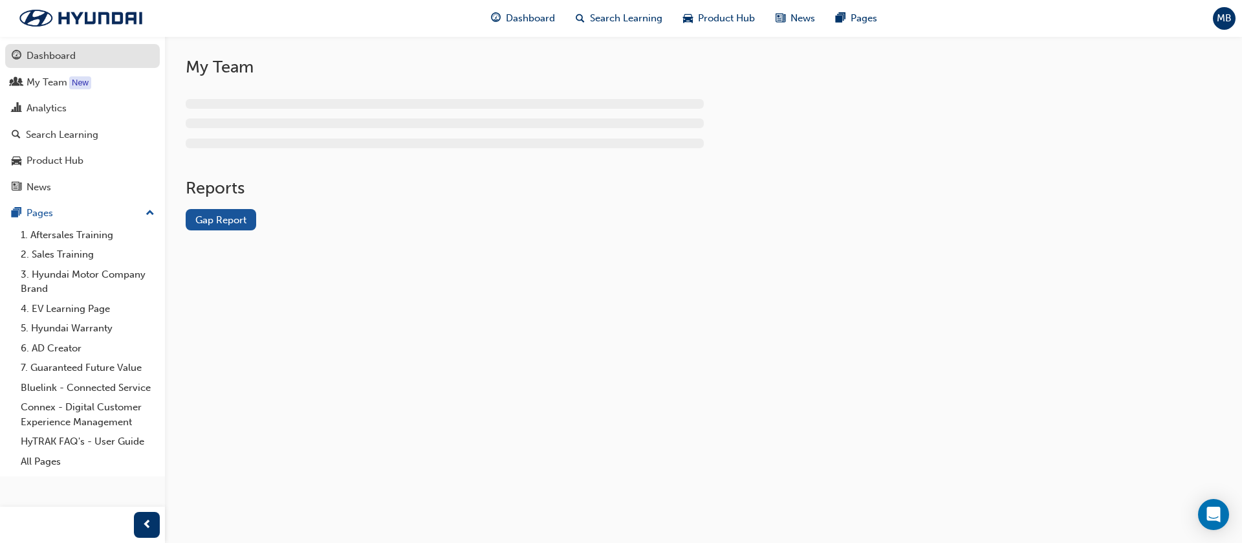
click at [32, 53] on div "Dashboard" at bounding box center [51, 56] width 49 height 15
